Goal: Information Seeking & Learning: Learn about a topic

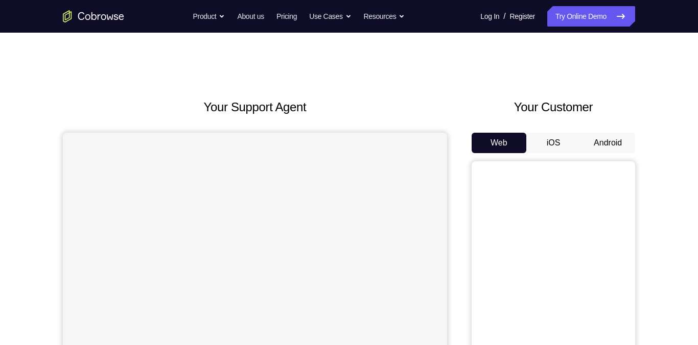
click at [611, 145] on button "Android" at bounding box center [607, 143] width 55 height 20
click at [599, 138] on button "Android" at bounding box center [607, 143] width 55 height 20
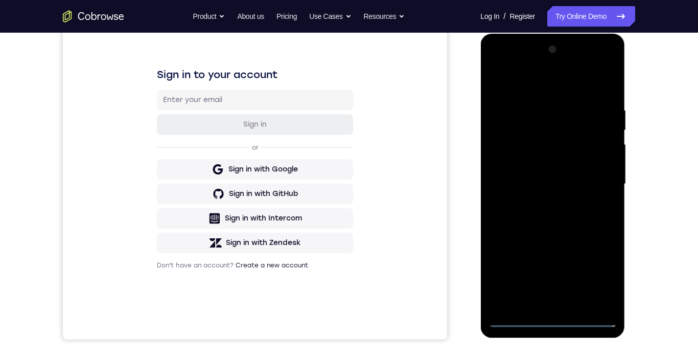
click at [513, 320] on div at bounding box center [552, 184] width 129 height 286
click at [515, 323] on div at bounding box center [552, 184] width 129 height 286
click at [517, 326] on div at bounding box center [552, 184] width 129 height 286
click at [510, 334] on div at bounding box center [552, 186] width 145 height 304
click at [598, 271] on div at bounding box center [552, 184] width 129 height 286
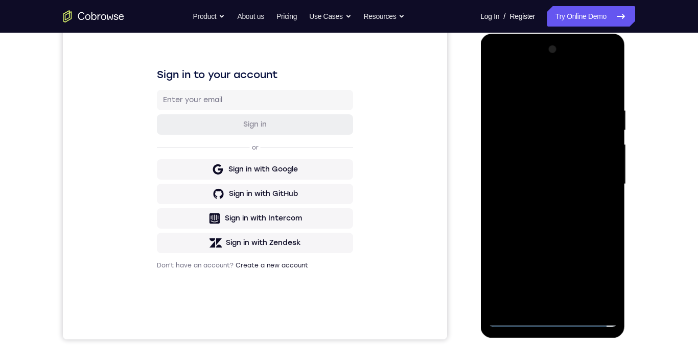
click at [598, 273] on div at bounding box center [552, 184] width 129 height 286
click at [510, 64] on div at bounding box center [552, 184] width 129 height 286
click at [599, 180] on div at bounding box center [552, 184] width 129 height 286
click at [592, 189] on div at bounding box center [552, 184] width 129 height 286
click at [539, 206] on div at bounding box center [552, 184] width 129 height 286
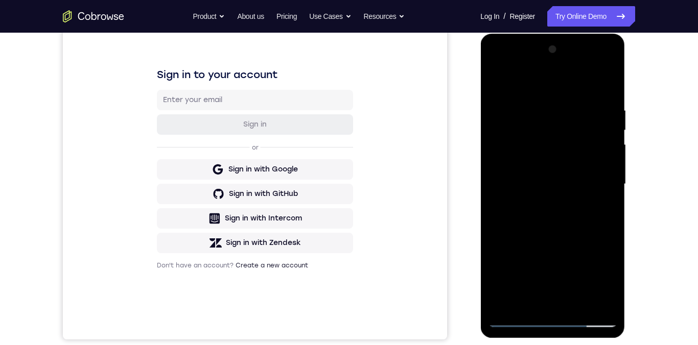
click at [544, 176] on div at bounding box center [552, 184] width 129 height 286
click at [523, 166] on div at bounding box center [552, 184] width 129 height 286
click at [517, 166] on div at bounding box center [552, 184] width 129 height 286
click at [513, 167] on div at bounding box center [552, 184] width 129 height 286
click at [560, 186] on div at bounding box center [552, 184] width 129 height 286
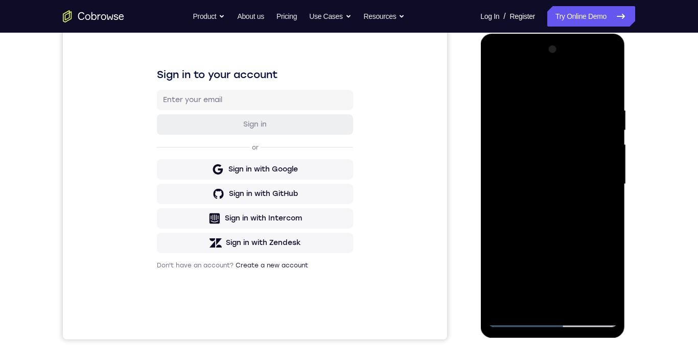
click at [558, 185] on div at bounding box center [552, 184] width 129 height 286
click at [575, 185] on div at bounding box center [552, 184] width 129 height 286
click at [553, 217] on div at bounding box center [552, 184] width 129 height 286
click at [554, 216] on div at bounding box center [552, 184] width 129 height 286
click at [559, 212] on div at bounding box center [552, 184] width 129 height 286
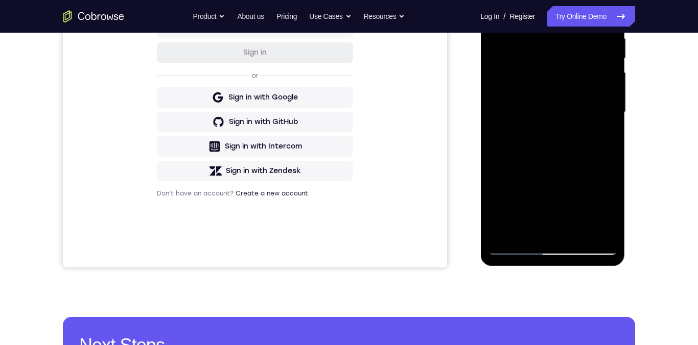
scroll to position [134, 0]
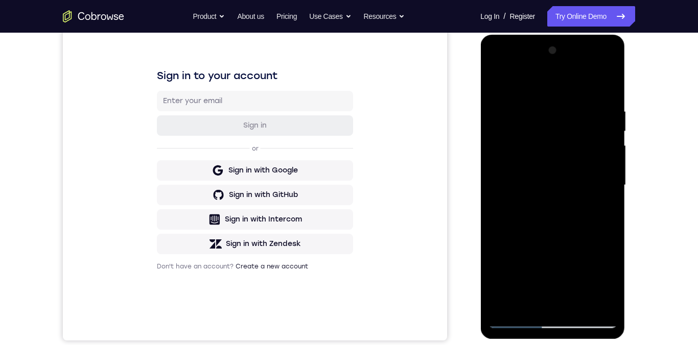
click at [541, 211] on div at bounding box center [552, 185] width 129 height 286
click at [540, 216] on div at bounding box center [552, 185] width 129 height 286
click at [535, 205] on div at bounding box center [552, 185] width 129 height 286
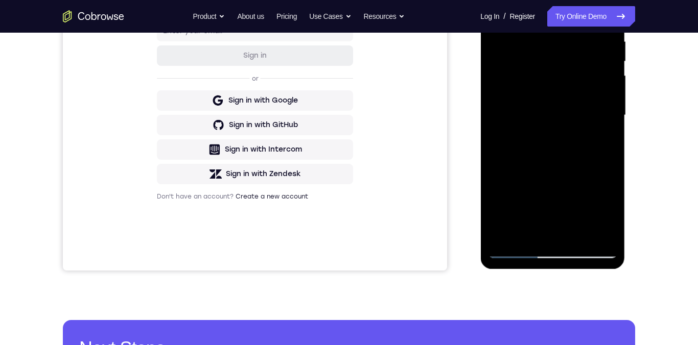
scroll to position [211, 0]
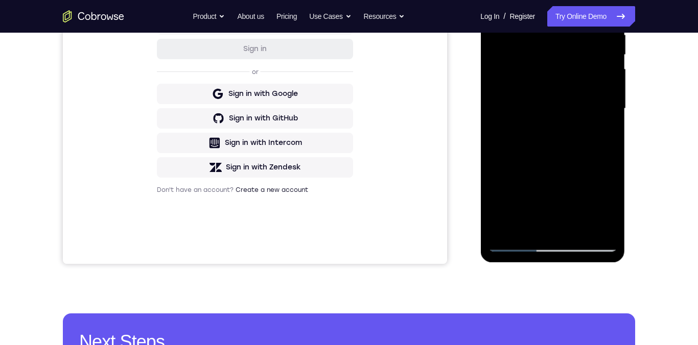
click at [578, 228] on div at bounding box center [552, 109] width 129 height 286
click at [574, 231] on div at bounding box center [552, 109] width 129 height 286
click at [579, 229] on div at bounding box center [552, 109] width 129 height 286
click at [579, 228] on div at bounding box center [552, 109] width 129 height 286
click at [578, 230] on div at bounding box center [552, 109] width 129 height 286
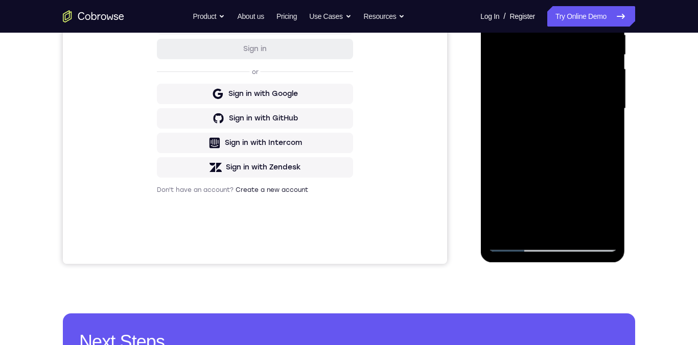
scroll to position [212, 0]
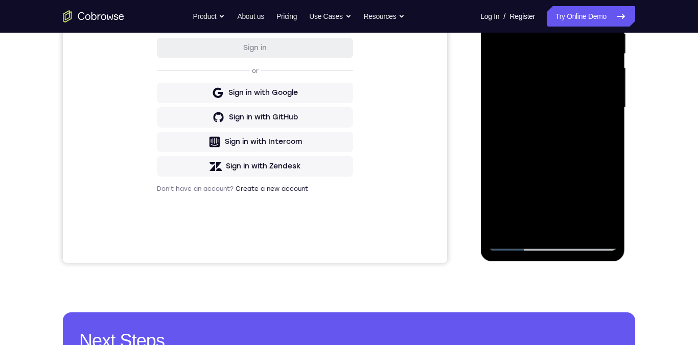
click at [648, 89] on div "Your Support Agent Your Customer Web iOS Android Next Steps We’d be happy to gi…" at bounding box center [349, 158] width 654 height 674
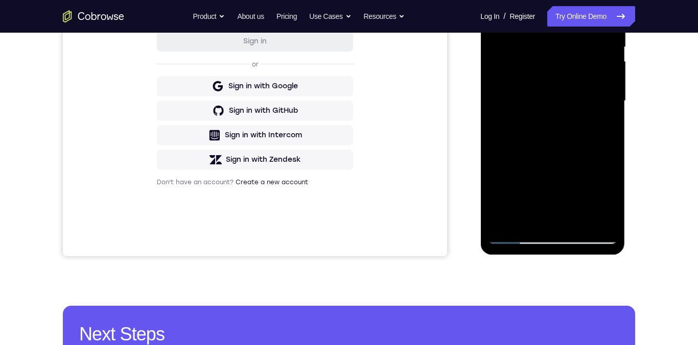
click at [579, 218] on div at bounding box center [552, 101] width 129 height 286
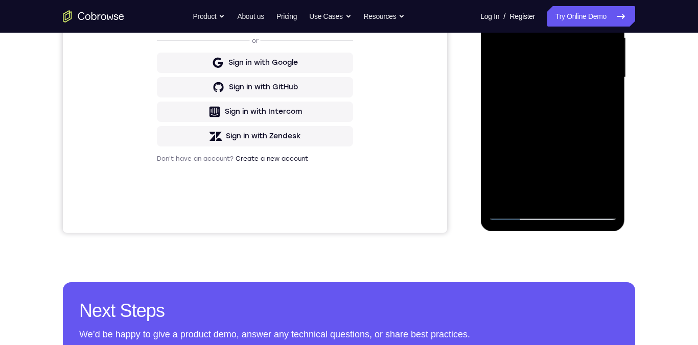
click at [579, 197] on div at bounding box center [552, 78] width 129 height 286
click at [578, 204] on div at bounding box center [552, 78] width 129 height 286
click at [576, 193] on div at bounding box center [552, 78] width 129 height 286
click at [576, 201] on div at bounding box center [552, 78] width 129 height 286
click at [574, 200] on div at bounding box center [552, 78] width 129 height 286
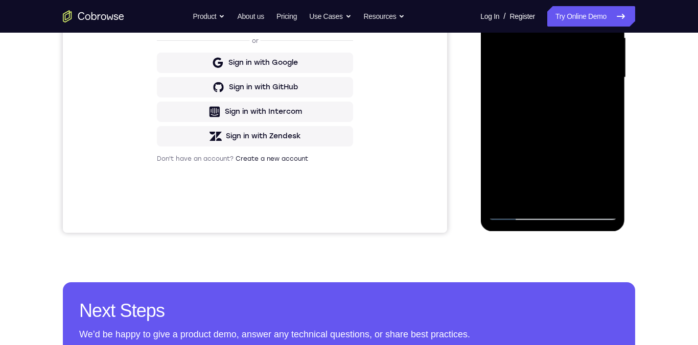
click at [578, 197] on div at bounding box center [552, 78] width 129 height 286
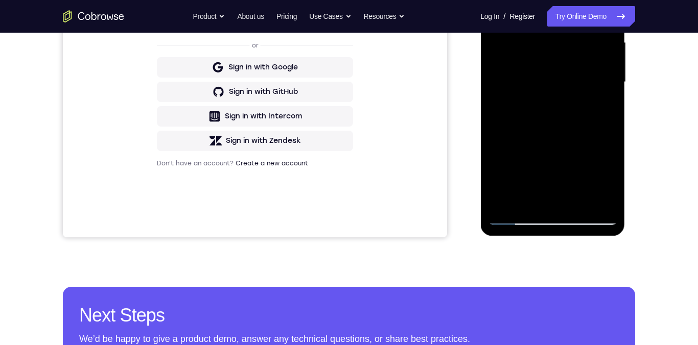
scroll to position [258, 0]
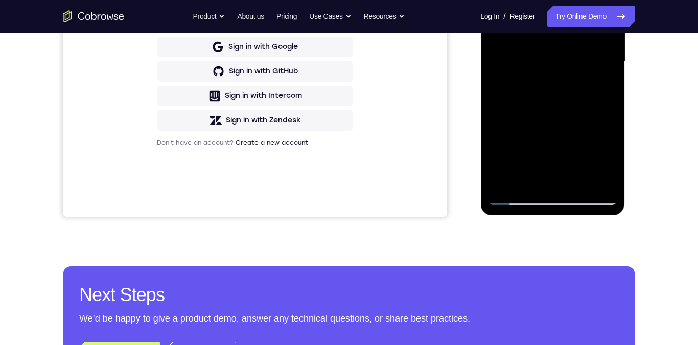
click at [574, 183] on div at bounding box center [552, 62] width 129 height 286
click at [575, 180] on div at bounding box center [552, 62] width 129 height 286
click at [572, 180] on div at bounding box center [552, 62] width 129 height 286
click at [577, 180] on div at bounding box center [552, 62] width 129 height 286
click at [575, 183] on div at bounding box center [552, 62] width 129 height 286
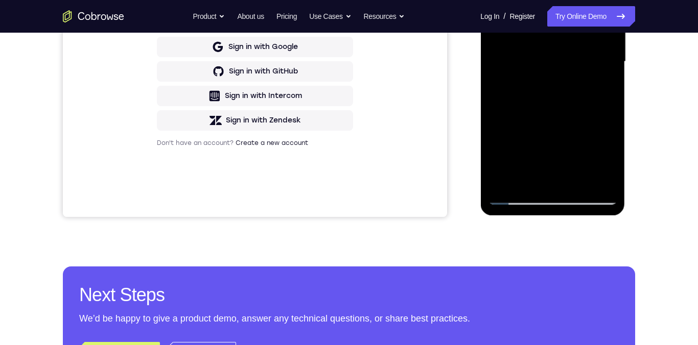
click at [579, 189] on div at bounding box center [552, 62] width 129 height 286
click at [579, 186] on div at bounding box center [552, 62] width 129 height 286
click at [577, 180] on div at bounding box center [552, 62] width 129 height 286
click at [575, 179] on div at bounding box center [552, 62] width 129 height 286
click at [577, 184] on div at bounding box center [552, 62] width 129 height 286
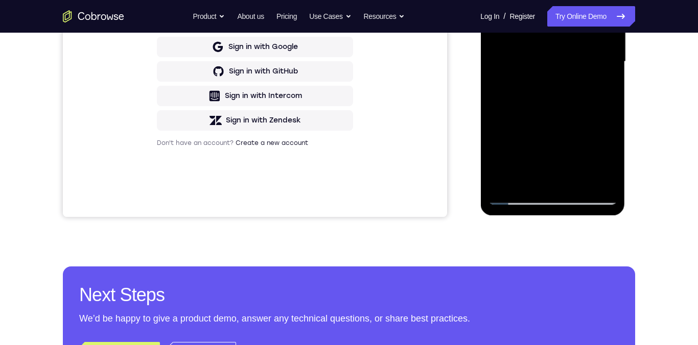
scroll to position [265, 0]
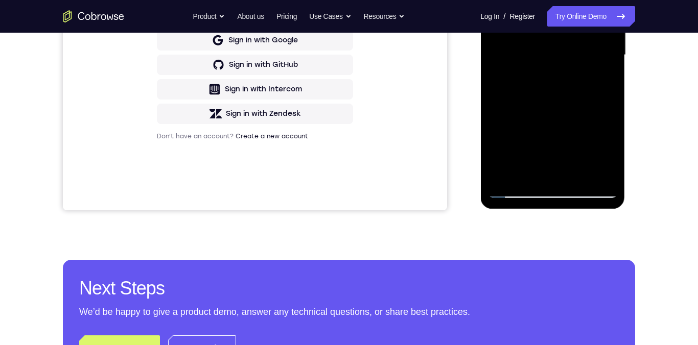
click at [575, 172] on div at bounding box center [552, 55] width 129 height 286
click at [575, 174] on div at bounding box center [552, 55] width 129 height 286
click at [577, 180] on div at bounding box center [552, 55] width 129 height 286
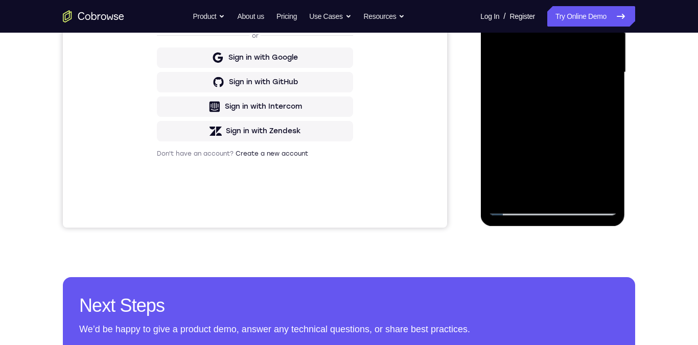
scroll to position [158, 0]
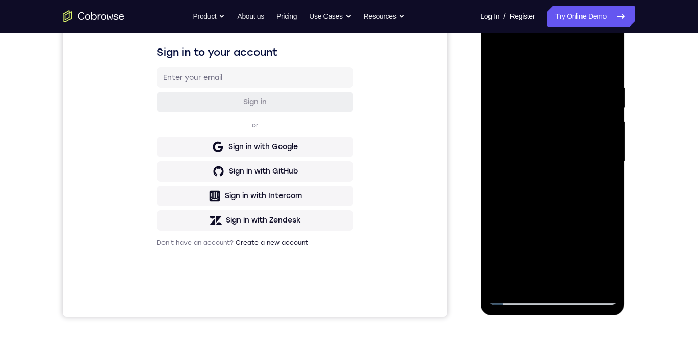
click at [648, 168] on div "Your Support Agent Your Customer Web iOS Android Next Steps We’d be happy to gi…" at bounding box center [349, 212] width 654 height 674
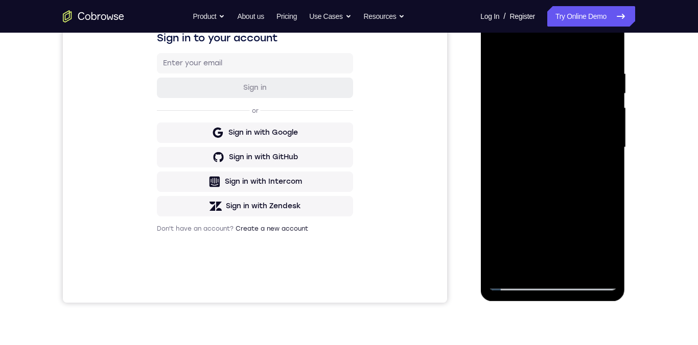
click at [643, 144] on div "Your Support Agent Your Customer Web iOS Android Next Steps We’d be happy to gi…" at bounding box center [349, 198] width 654 height 674
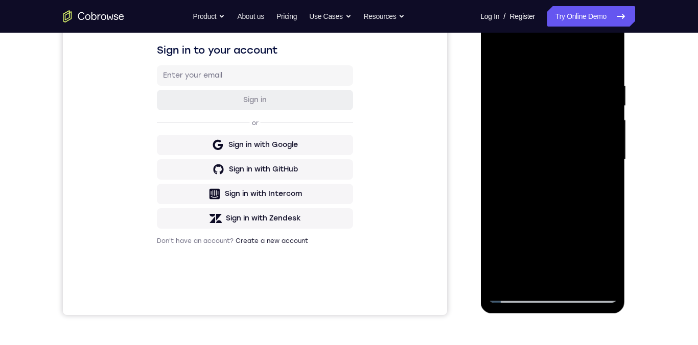
scroll to position [133, 0]
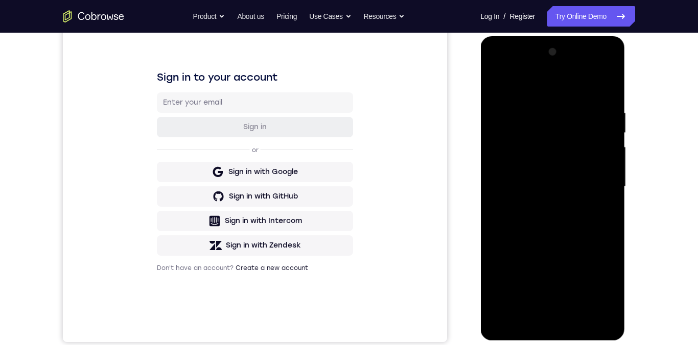
click at [576, 311] on div at bounding box center [552, 187] width 129 height 286
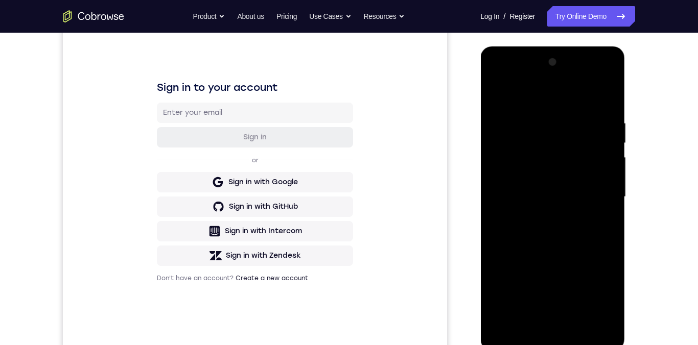
click at [574, 309] on div at bounding box center [552, 197] width 129 height 286
click at [574, 311] on div at bounding box center [552, 197] width 129 height 286
click at [575, 320] on div at bounding box center [552, 197] width 129 height 286
click at [574, 321] on div at bounding box center [552, 197] width 129 height 286
click at [575, 319] on div at bounding box center [552, 197] width 129 height 286
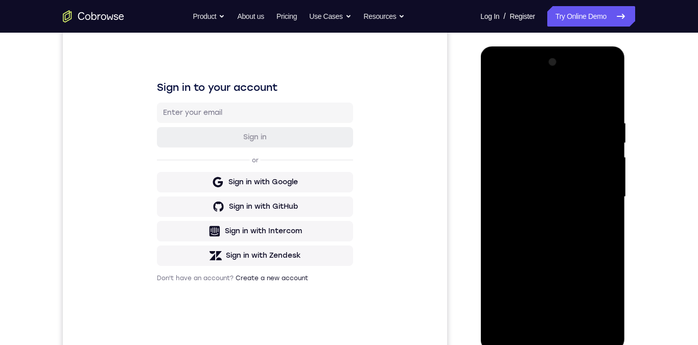
click at [609, 100] on div at bounding box center [552, 197] width 129 height 286
click at [604, 101] on div at bounding box center [552, 197] width 129 height 286
click at [600, 100] on div at bounding box center [552, 197] width 129 height 286
click at [602, 100] on div at bounding box center [552, 197] width 129 height 286
click at [603, 101] on div at bounding box center [552, 197] width 129 height 286
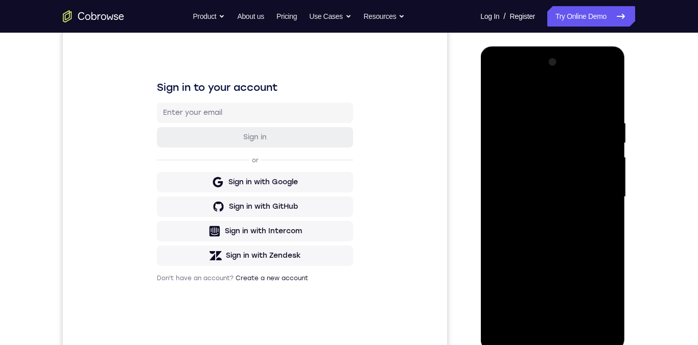
click at [604, 103] on div at bounding box center [552, 197] width 129 height 286
click at [607, 103] on div at bounding box center [552, 197] width 129 height 286
click at [609, 110] on div at bounding box center [552, 197] width 129 height 286
click at [609, 106] on div at bounding box center [552, 197] width 129 height 286
click at [609, 104] on div at bounding box center [552, 197] width 129 height 286
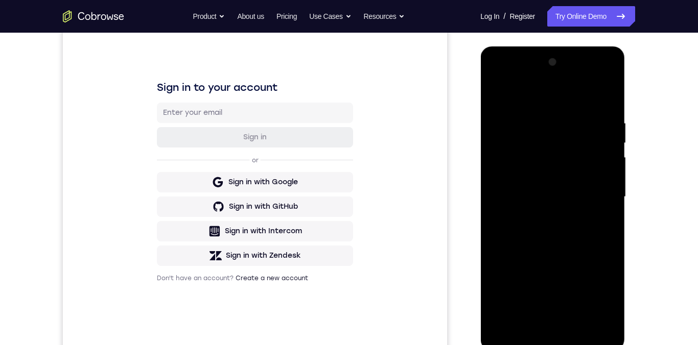
click at [610, 103] on div at bounding box center [552, 197] width 129 height 286
click at [610, 101] on div at bounding box center [552, 197] width 129 height 286
click at [607, 100] on div at bounding box center [552, 197] width 129 height 286
click at [606, 103] on div at bounding box center [552, 197] width 129 height 286
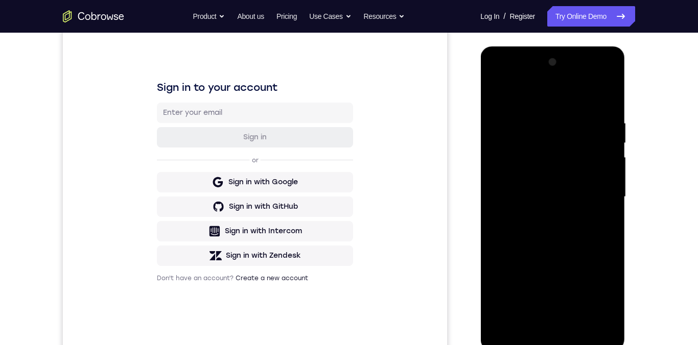
click at [608, 101] on div at bounding box center [552, 197] width 129 height 286
click at [605, 101] on div at bounding box center [552, 197] width 129 height 286
click at [609, 99] on div at bounding box center [552, 197] width 129 height 286
click at [600, 100] on div at bounding box center [552, 197] width 129 height 286
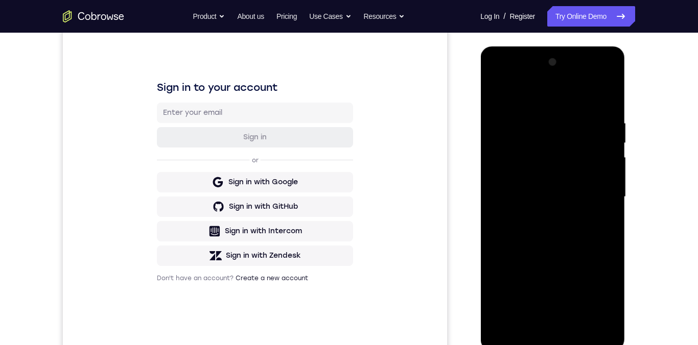
click at [600, 103] on div at bounding box center [552, 197] width 129 height 286
click at [599, 96] on div at bounding box center [552, 197] width 129 height 286
click at [602, 100] on div at bounding box center [552, 197] width 129 height 286
click at [603, 103] on div at bounding box center [552, 197] width 129 height 286
click at [693, 99] on div "Your Support Agent Your Customer Web iOS Android Next Steps We’d be happy to gi…" at bounding box center [349, 247] width 698 height 674
